Goal: Transaction & Acquisition: Purchase product/service

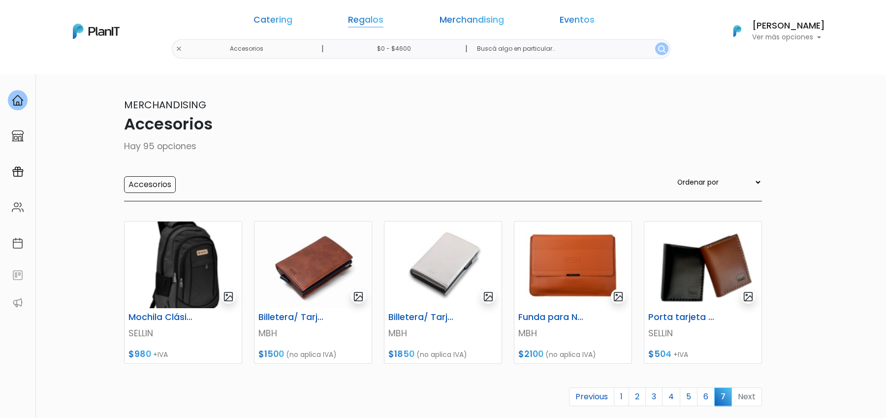
click at [378, 22] on link "Regalos" at bounding box center [365, 22] width 35 height 12
click at [328, 26] on link "Regalos" at bounding box center [320, 22] width 35 height 12
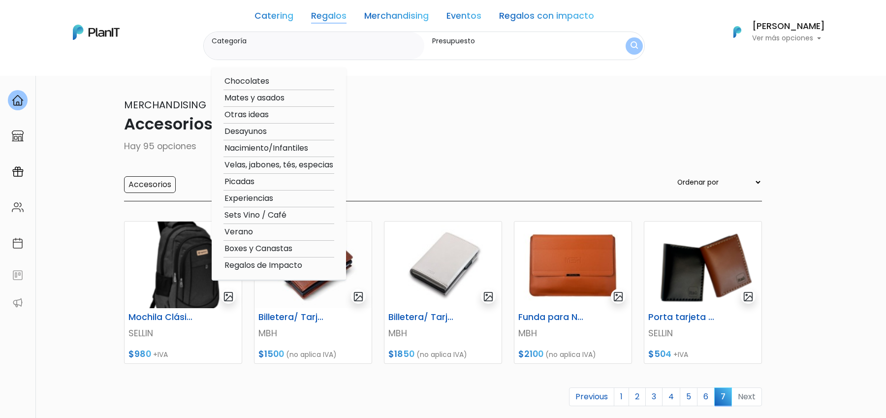
click at [279, 249] on option "Boxes y Canastas" at bounding box center [278, 249] width 111 height 12
type input "Boxes y Canastas"
type input "$0 - $4600"
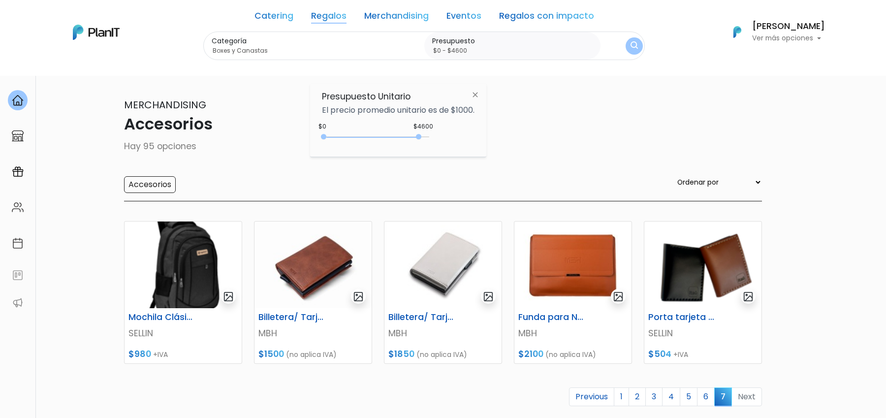
click at [630, 43] on img "submit" at bounding box center [633, 45] width 7 height 9
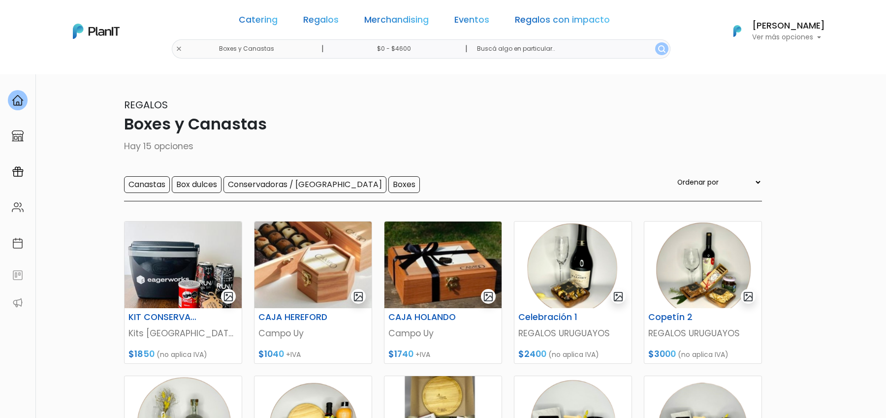
click at [849, 281] on section "15 resultados Regalos Boxes y Canastas Hay 15 opciones Canastas Box dulces Cons…" at bounding box center [443, 412] width 886 height 677
click at [204, 180] on input "Box dulces" at bounding box center [197, 184] width 50 height 17
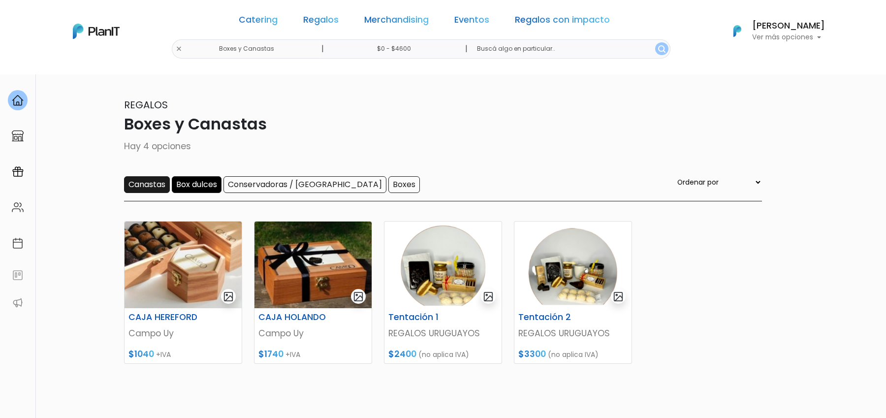
click at [161, 180] on input "Canastas" at bounding box center [147, 184] width 46 height 17
click at [210, 187] on input "Box dulces" at bounding box center [197, 184] width 50 height 17
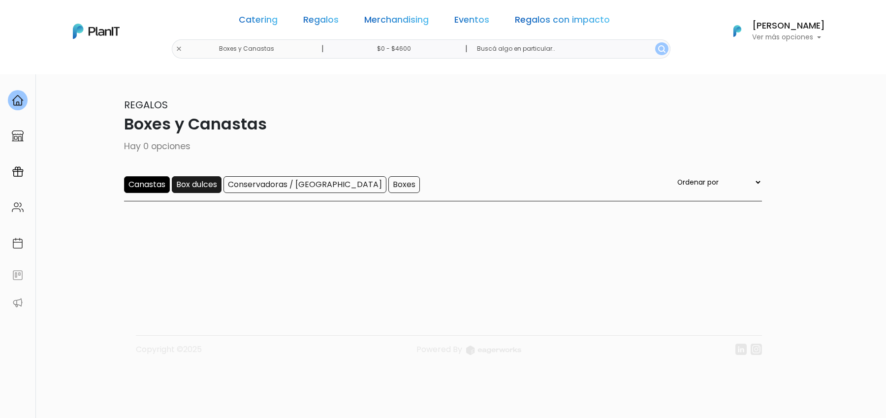
click at [204, 188] on input "Box dulces" at bounding box center [197, 184] width 50 height 17
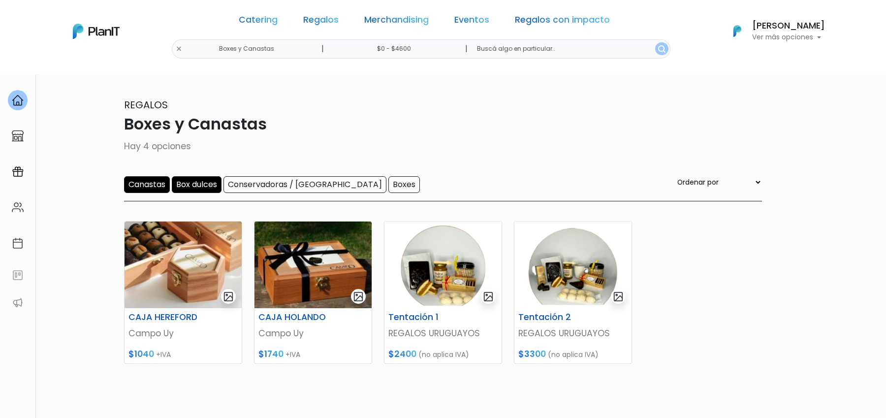
click at [152, 186] on input "Canastas" at bounding box center [147, 184] width 46 height 17
click at [328, 18] on link "Regalos" at bounding box center [320, 22] width 35 height 12
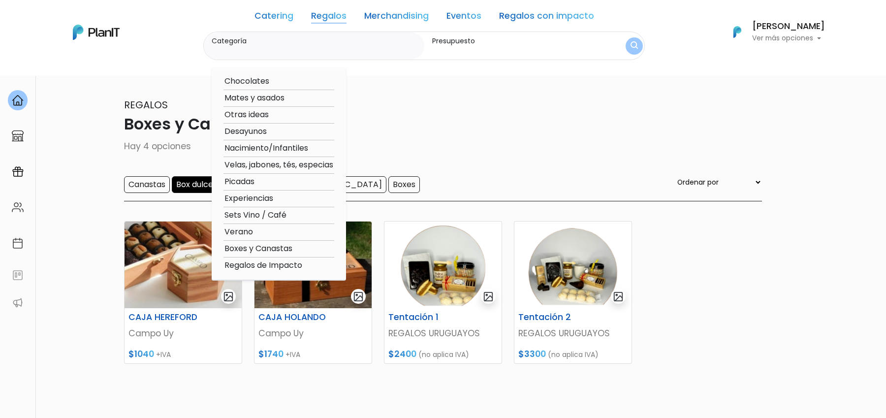
click at [253, 211] on option "Sets Vino / Café" at bounding box center [278, 215] width 111 height 12
type input "Sets Vino / Café"
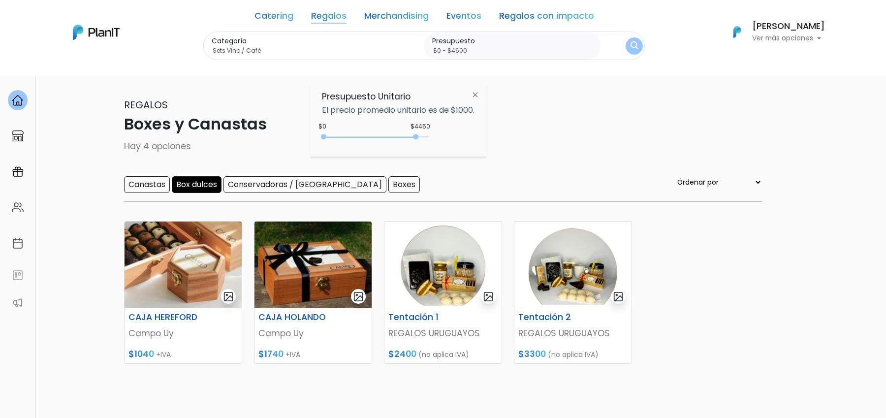
drag, startPoint x: 418, startPoint y: 137, endPoint x: 426, endPoint y: 137, distance: 7.9
click at [423, 137] on div "0 : 4450 0 4450" at bounding box center [377, 139] width 103 height 10
type input "$0 - $4700"
click at [630, 47] on img "submit" at bounding box center [633, 45] width 7 height 9
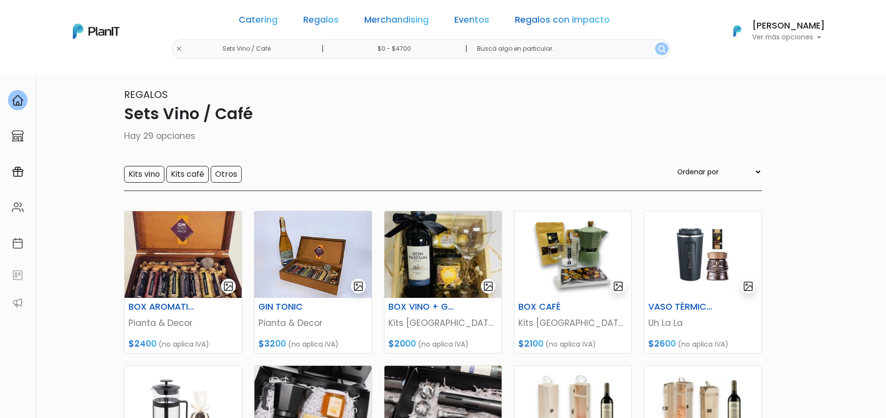
scroll to position [11, 0]
click at [146, 166] on input "Kits vino" at bounding box center [144, 173] width 40 height 17
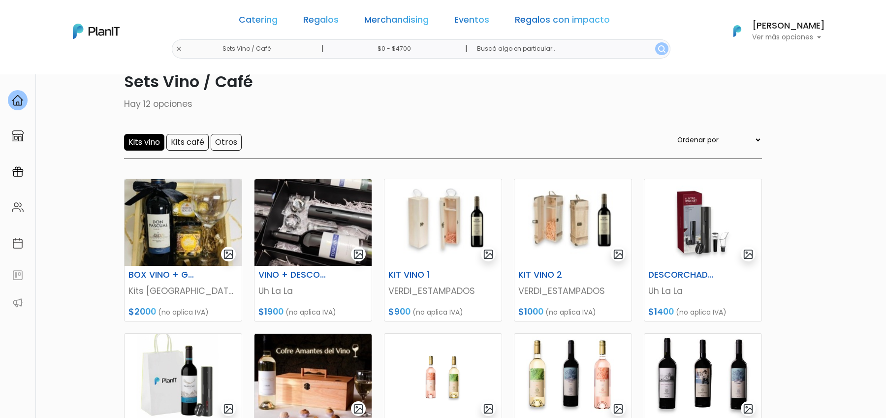
scroll to position [51, 0]
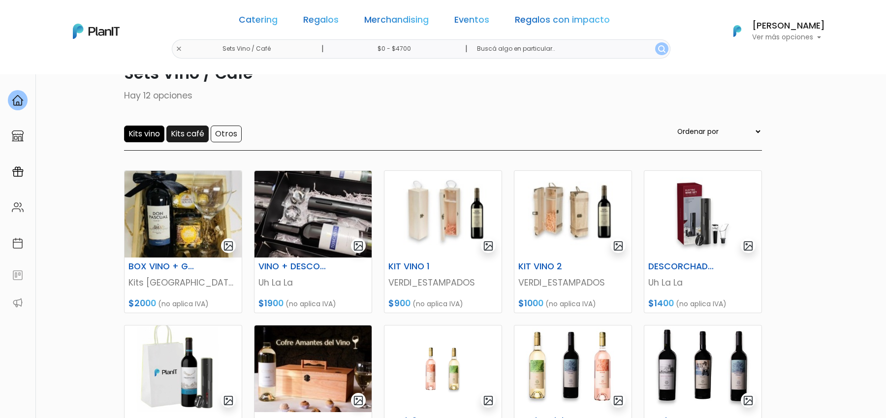
click at [194, 136] on input "Kits café" at bounding box center [187, 133] width 42 height 17
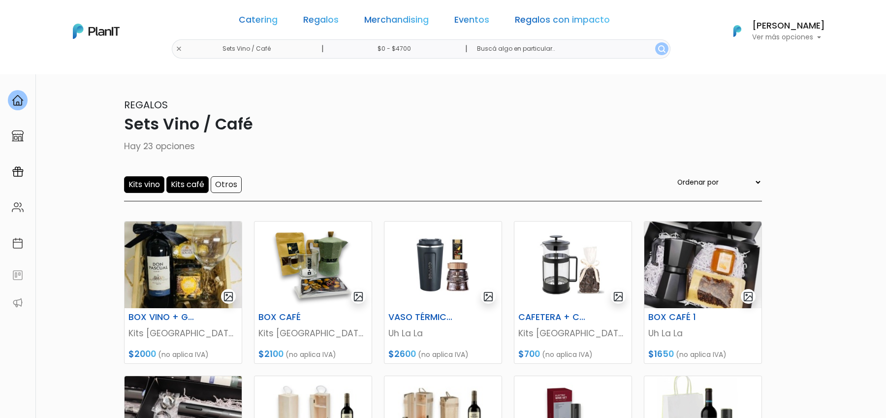
click at [150, 176] on input "Kits vino" at bounding box center [144, 184] width 40 height 17
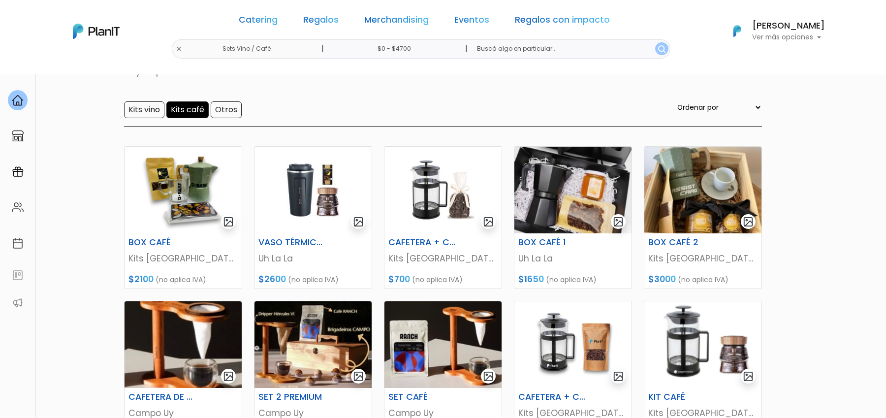
scroll to position [75, 0]
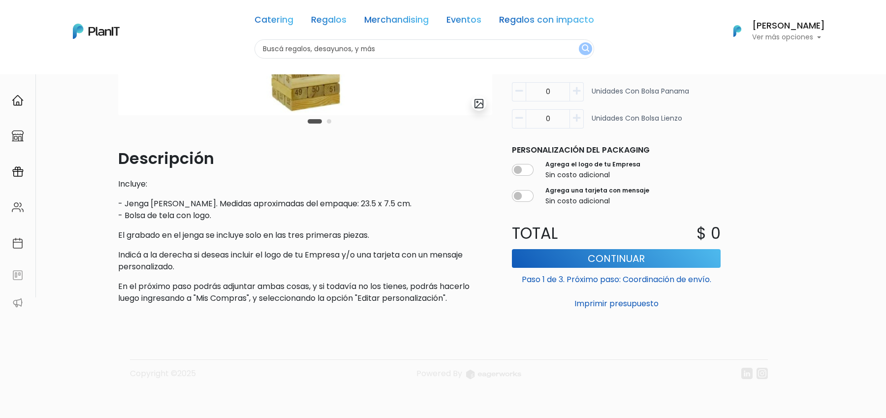
scroll to position [195, 0]
